Goal: Use online tool/utility: Use online tool/utility

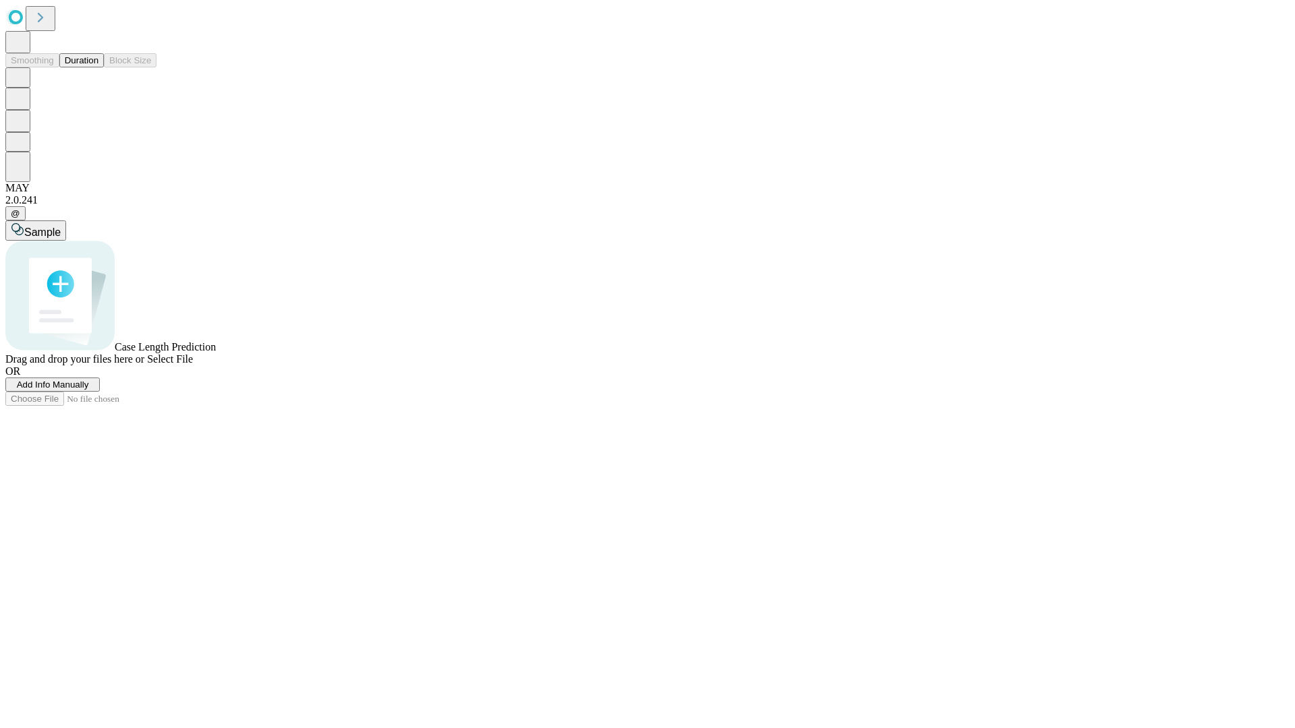
click at [98, 67] on button "Duration" at bounding box center [81, 60] width 45 height 14
click at [61, 227] on span "Sample" at bounding box center [42, 232] width 36 height 11
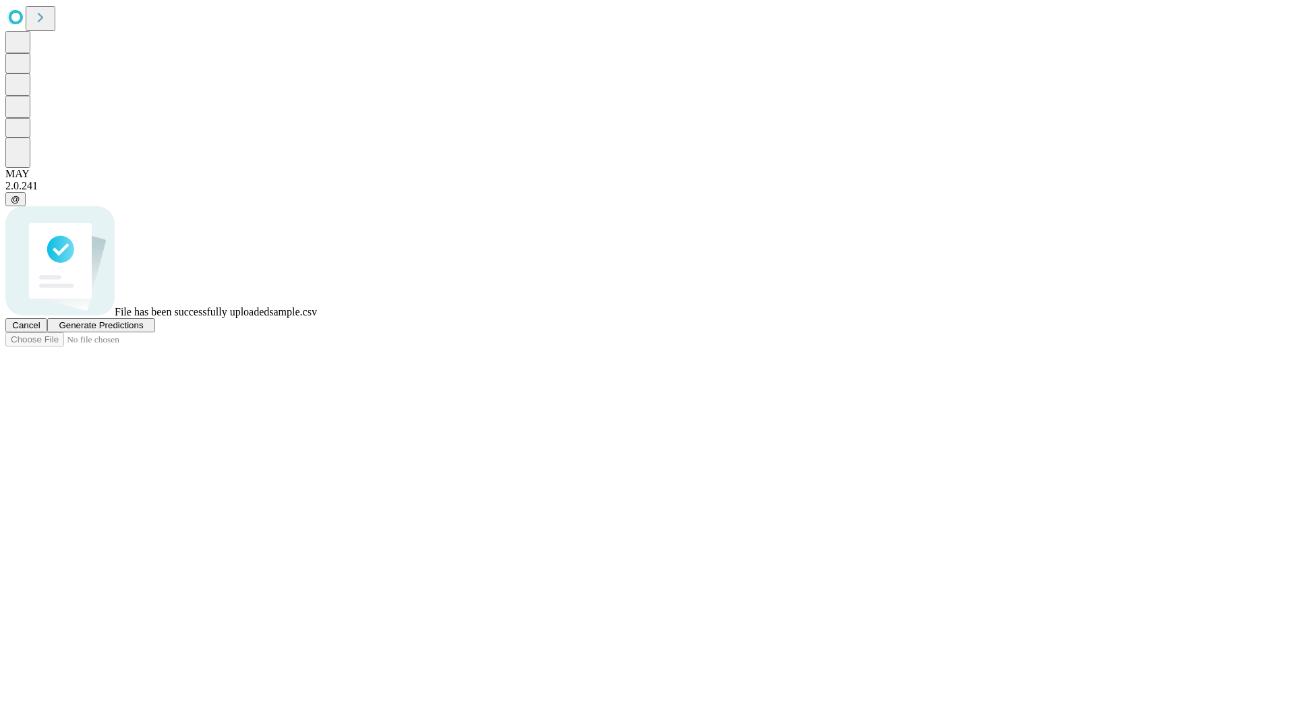
click at [143, 330] on span "Generate Predictions" at bounding box center [101, 325] width 84 height 10
